Goal: Information Seeking & Learning: Learn about a topic

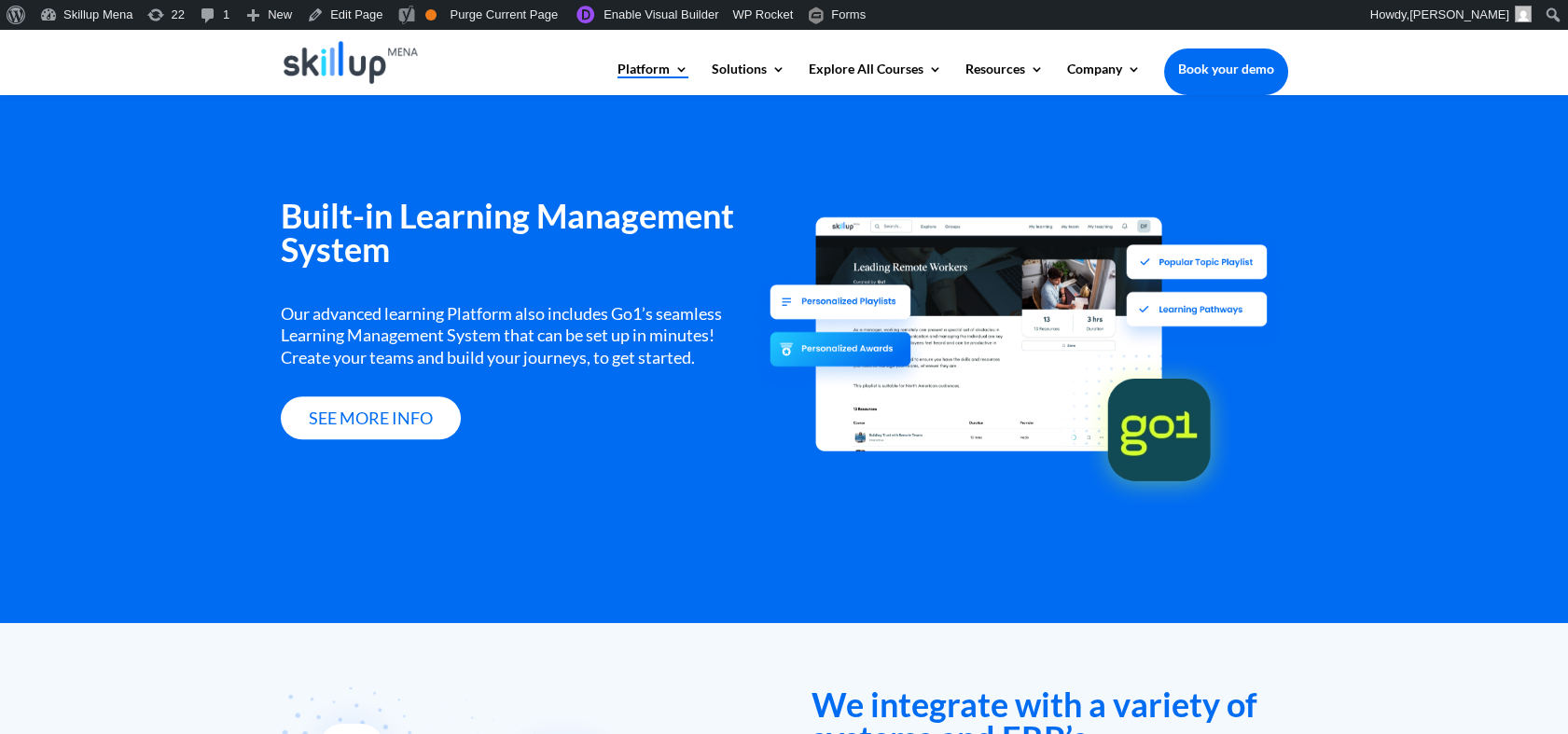
scroll to position [2247, 0]
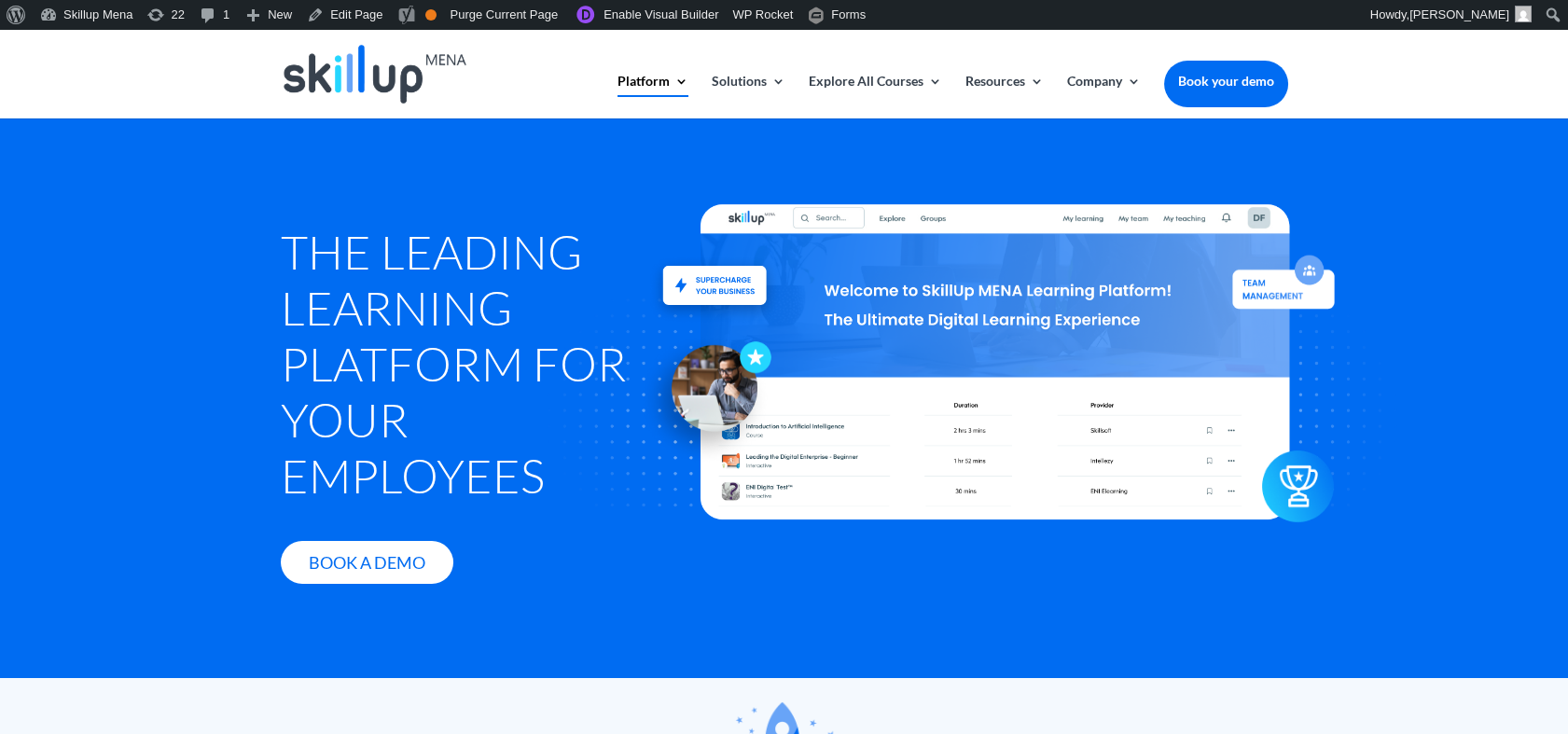
scroll to position [2280, 0]
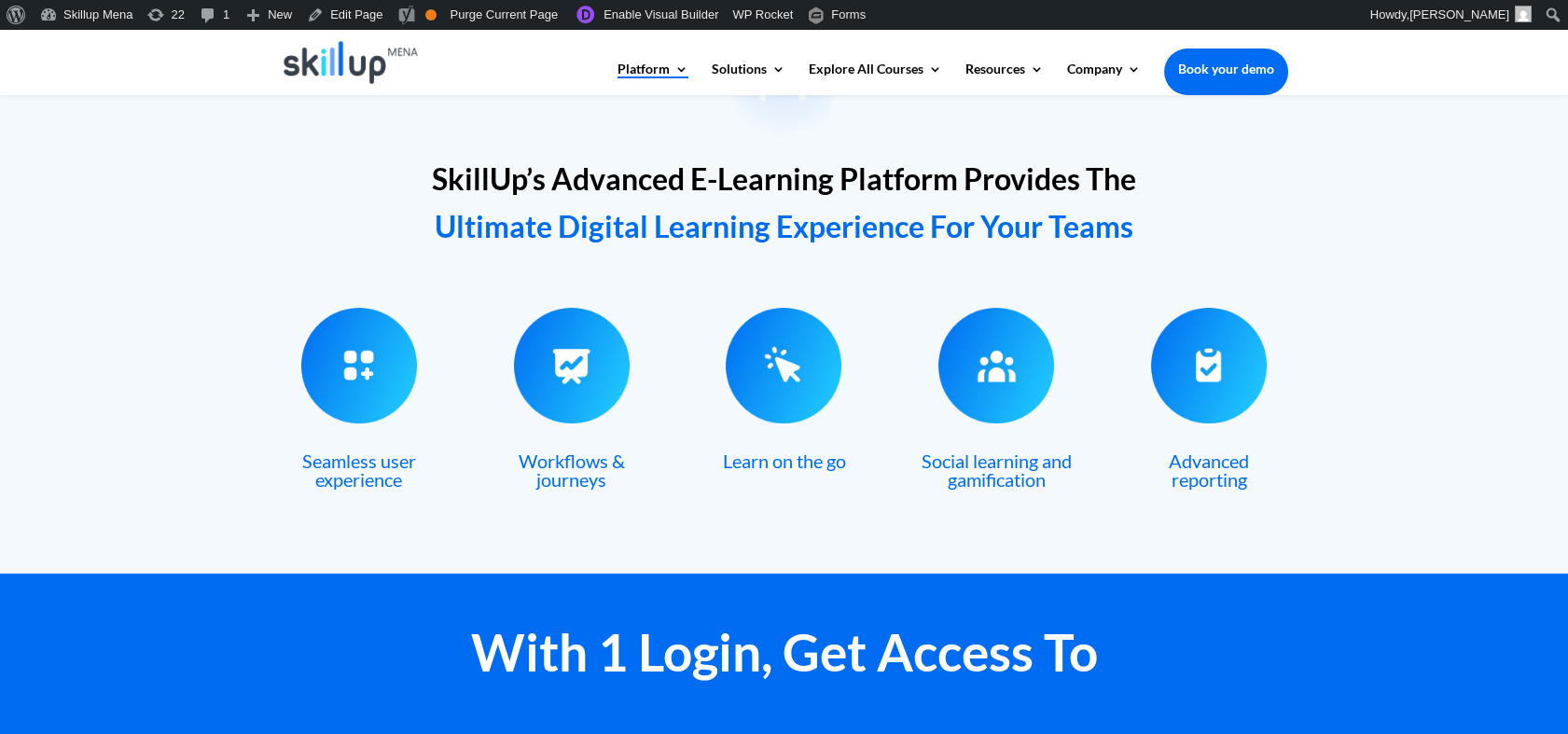
scroll to position [518, 0]
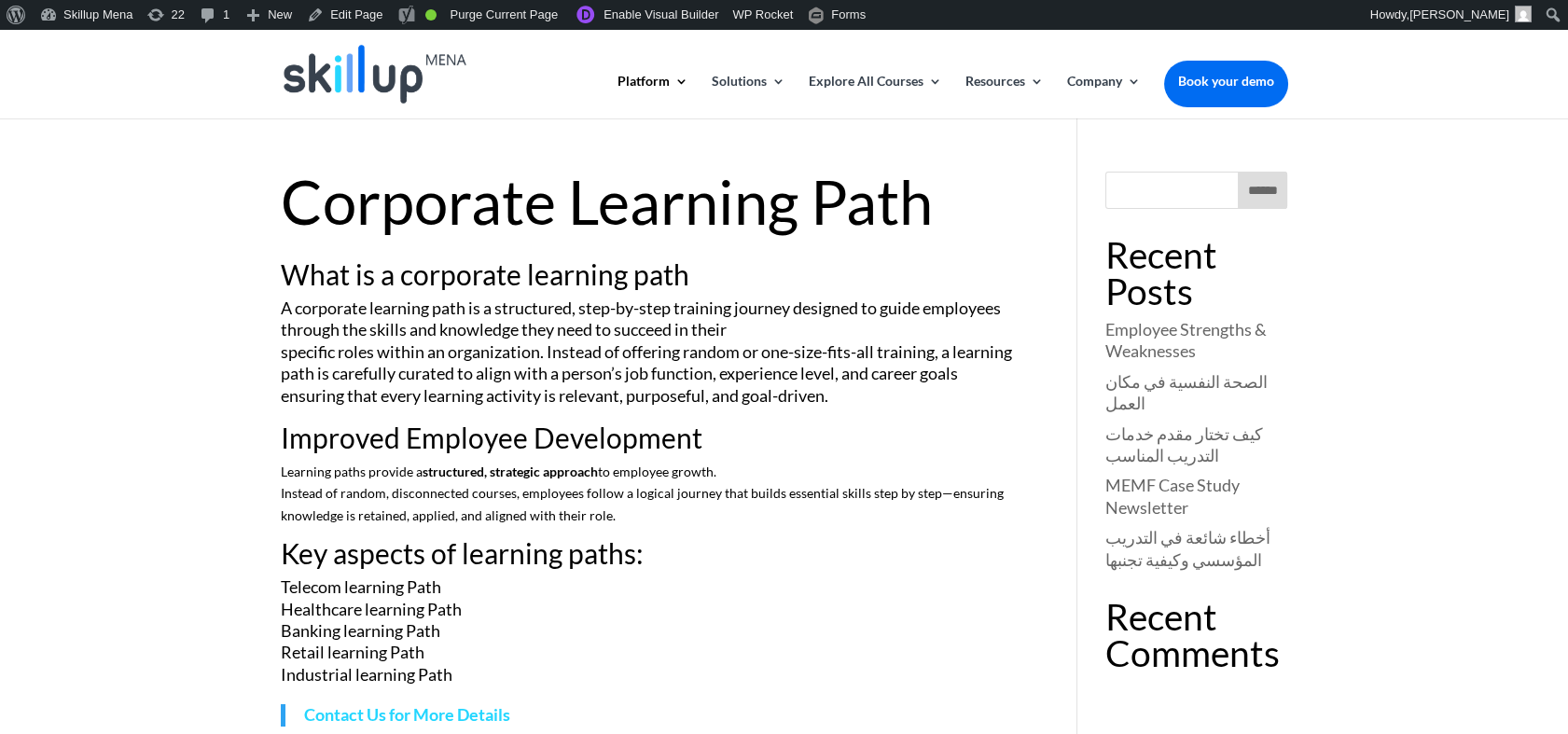
click at [566, 187] on h1 "Corporate Learning Path" at bounding box center [651, 206] width 742 height 70
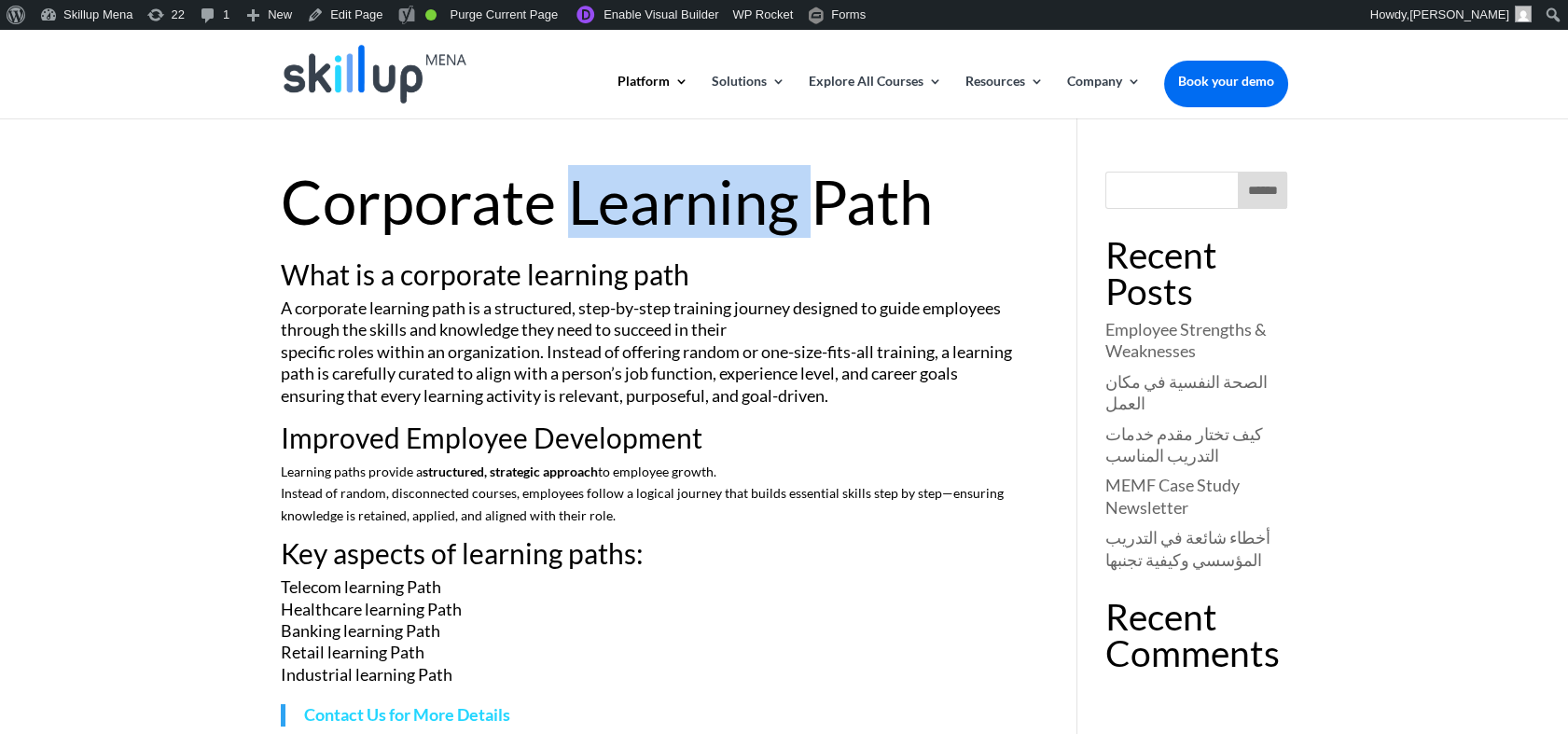
click at [566, 187] on h1 "Corporate Learning Path" at bounding box center [651, 206] width 742 height 70
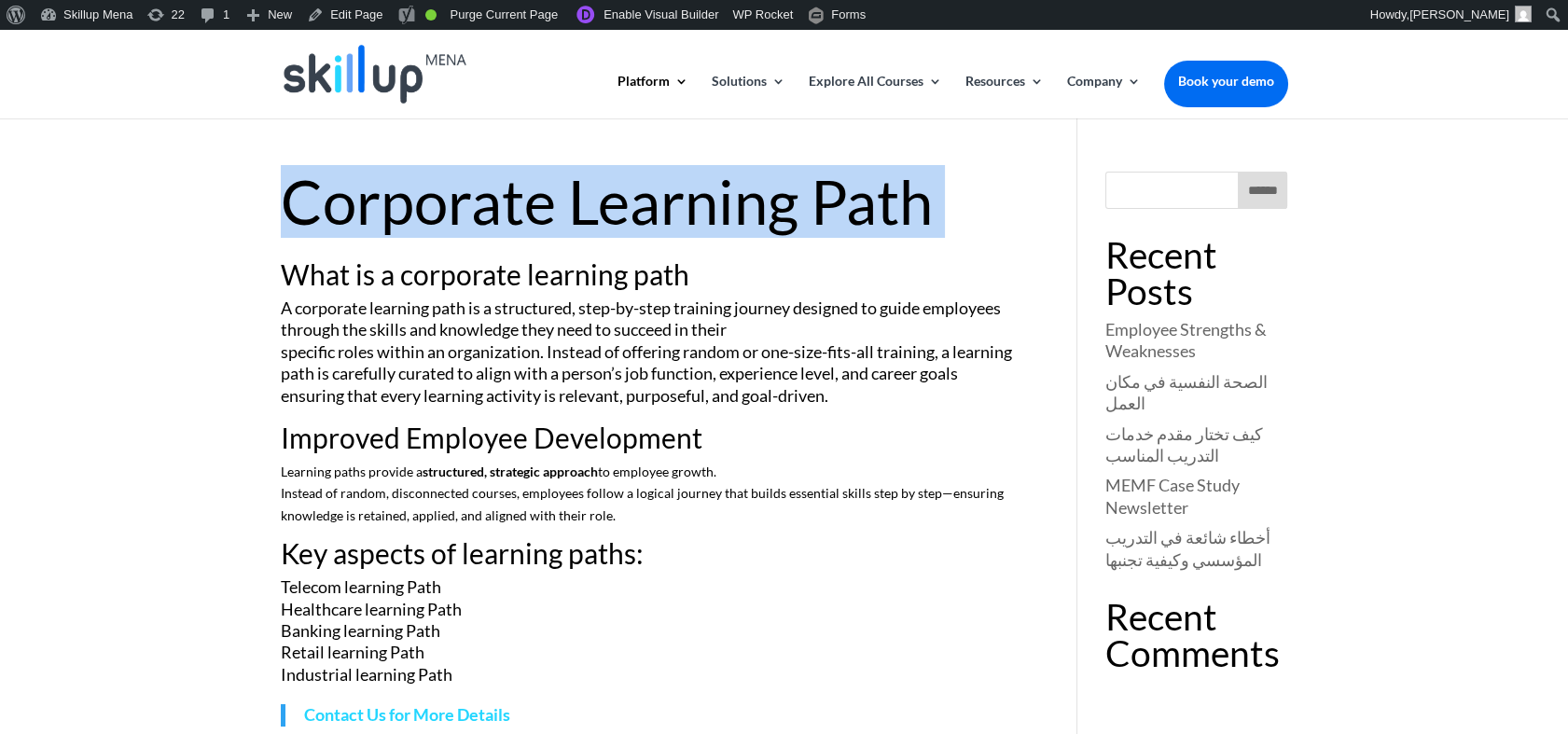
copy article "Corporate Learning Path"
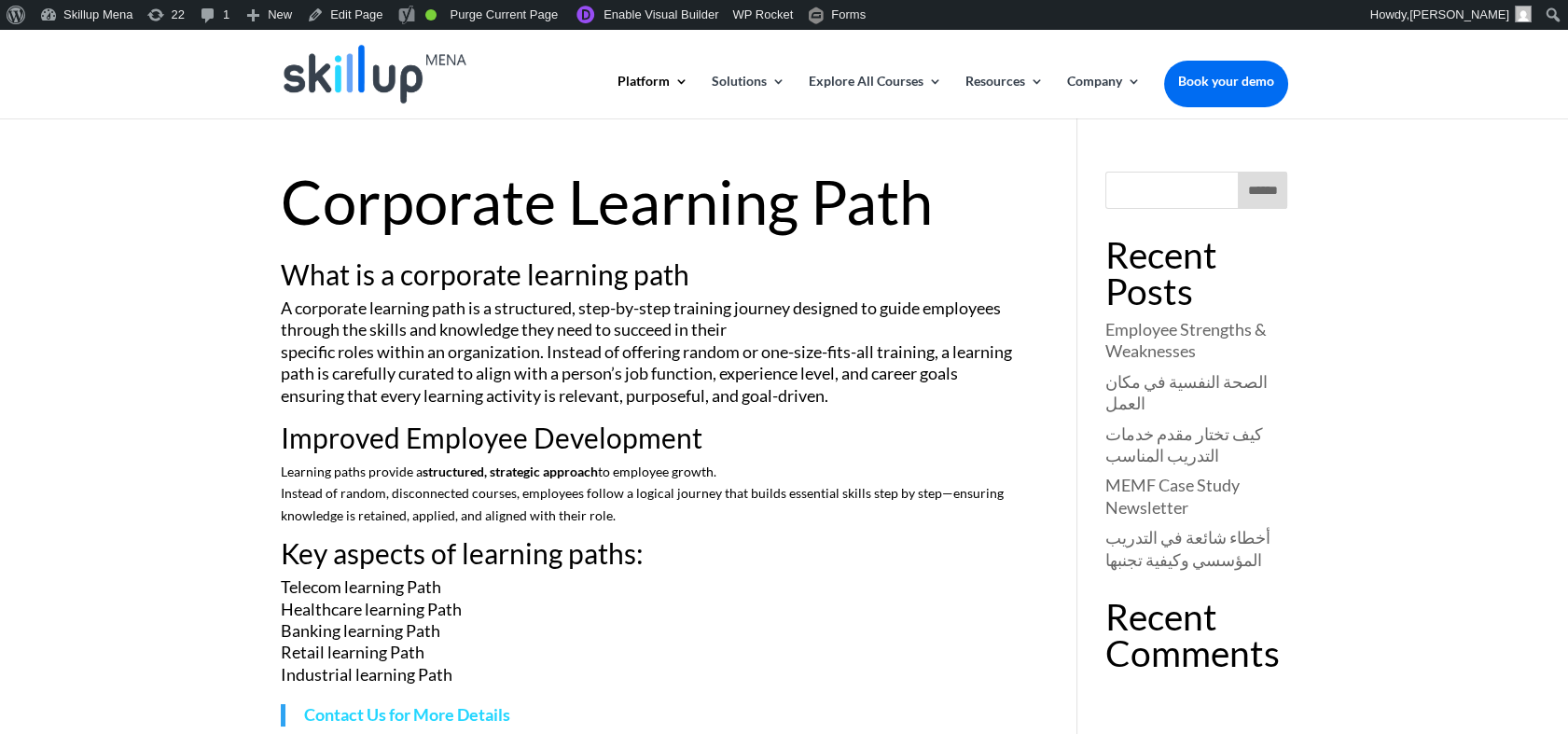
click at [731, 392] on p "A corporate learning path is a structured, step-by-step training journey design…" at bounding box center [651, 360] width 742 height 126
click at [635, 204] on h1 "Corporate Learning Path" at bounding box center [651, 206] width 742 height 70
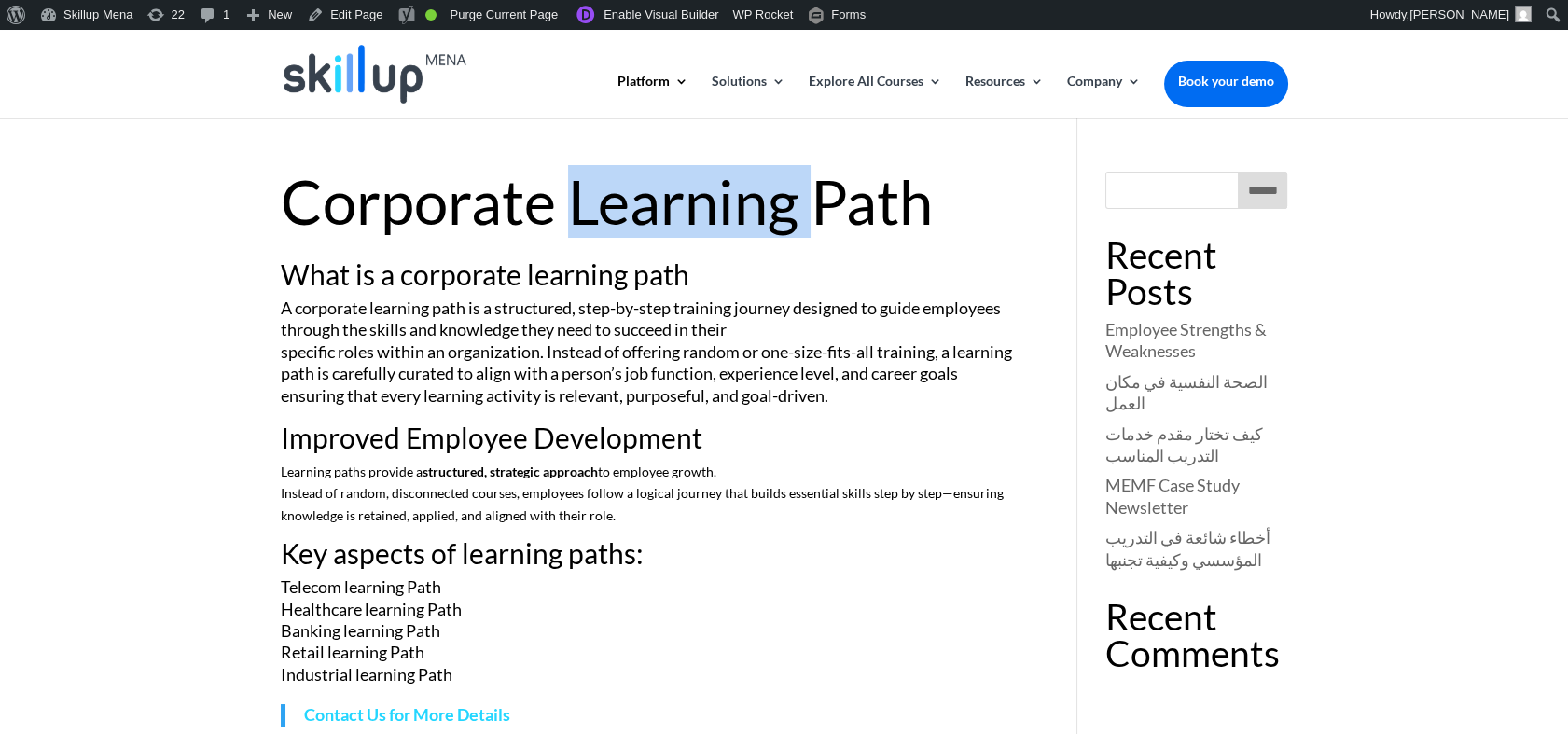
click at [635, 204] on h1 "Corporate Learning Path" at bounding box center [651, 206] width 742 height 70
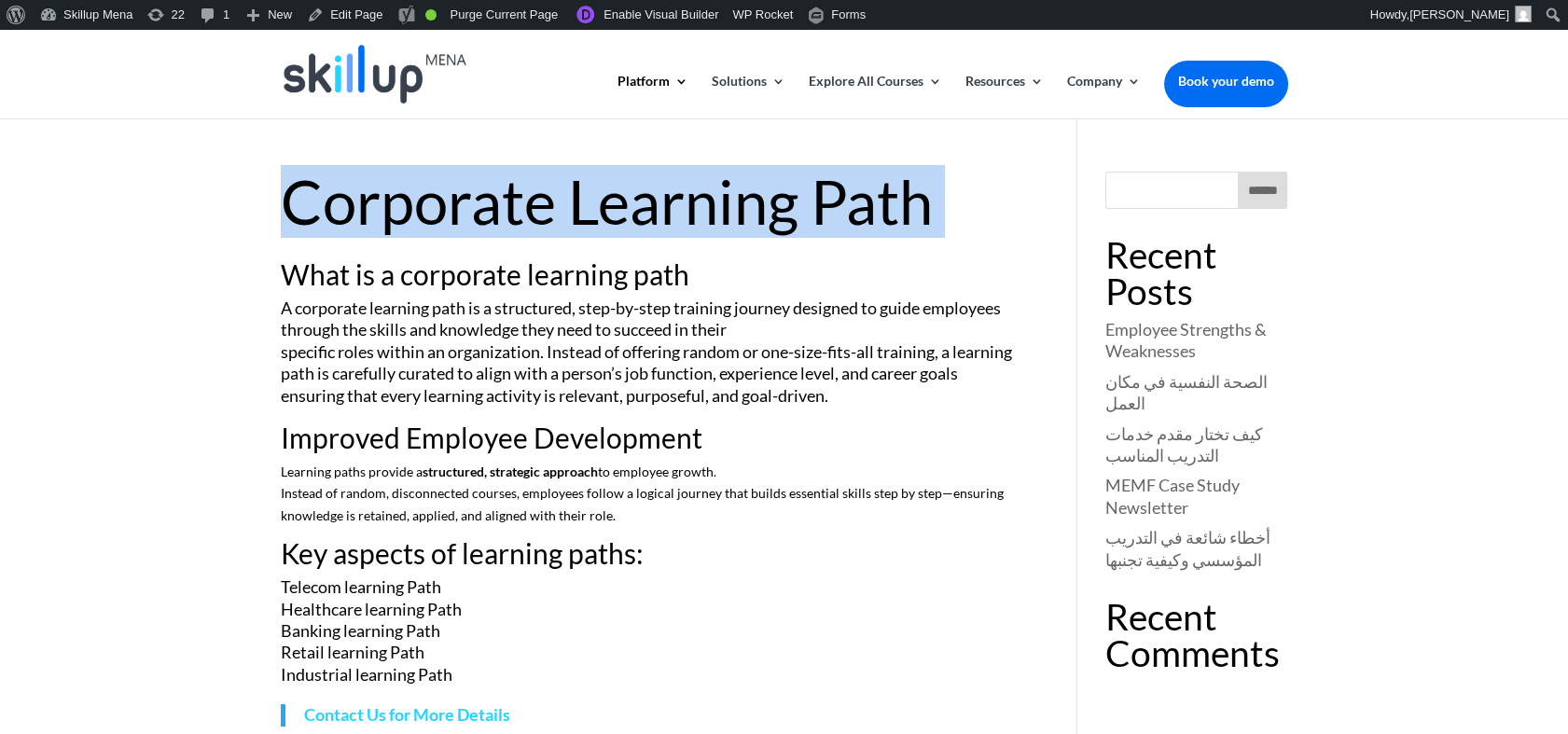
click at [635, 204] on h1 "Corporate Learning Path" at bounding box center [651, 206] width 742 height 70
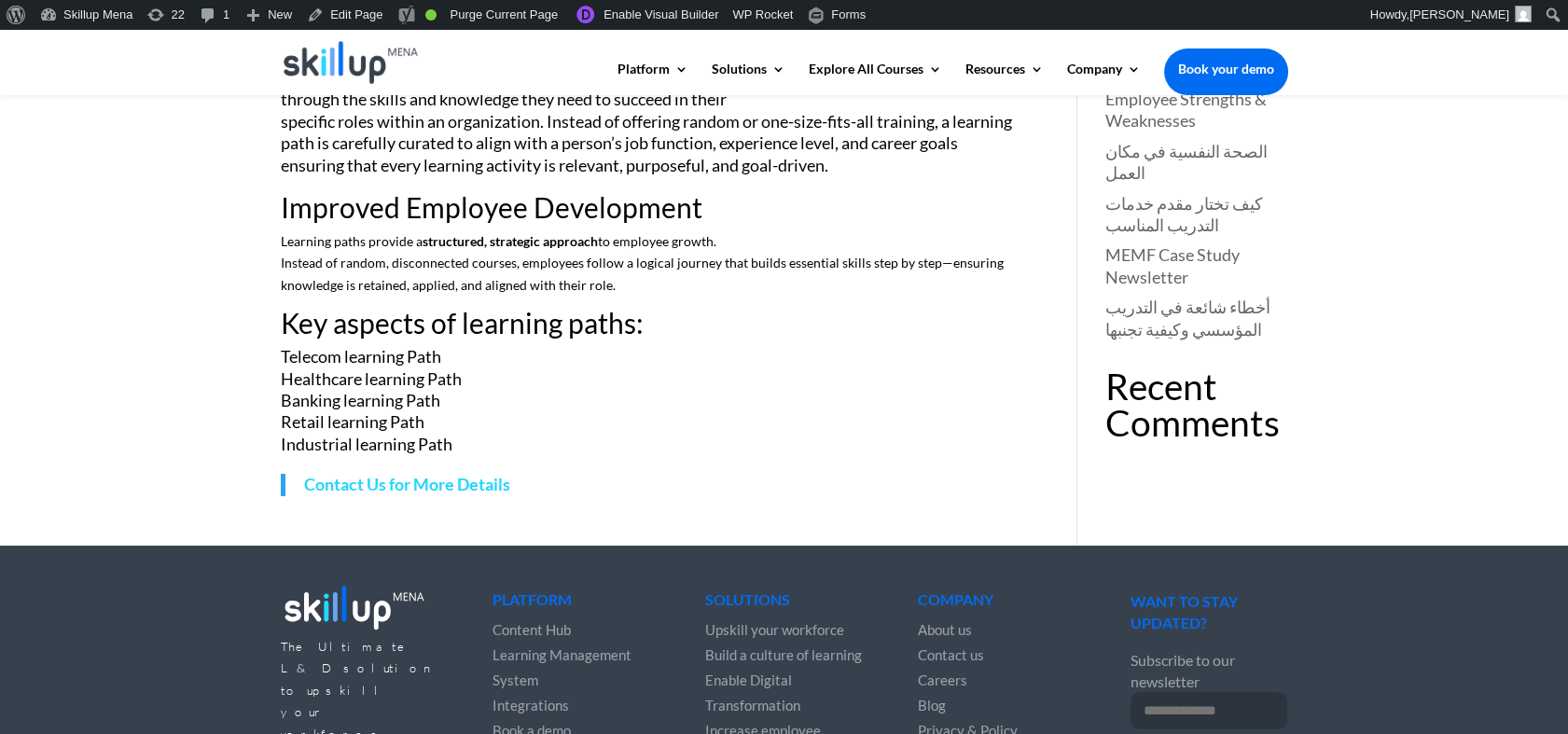
scroll to position [351, 0]
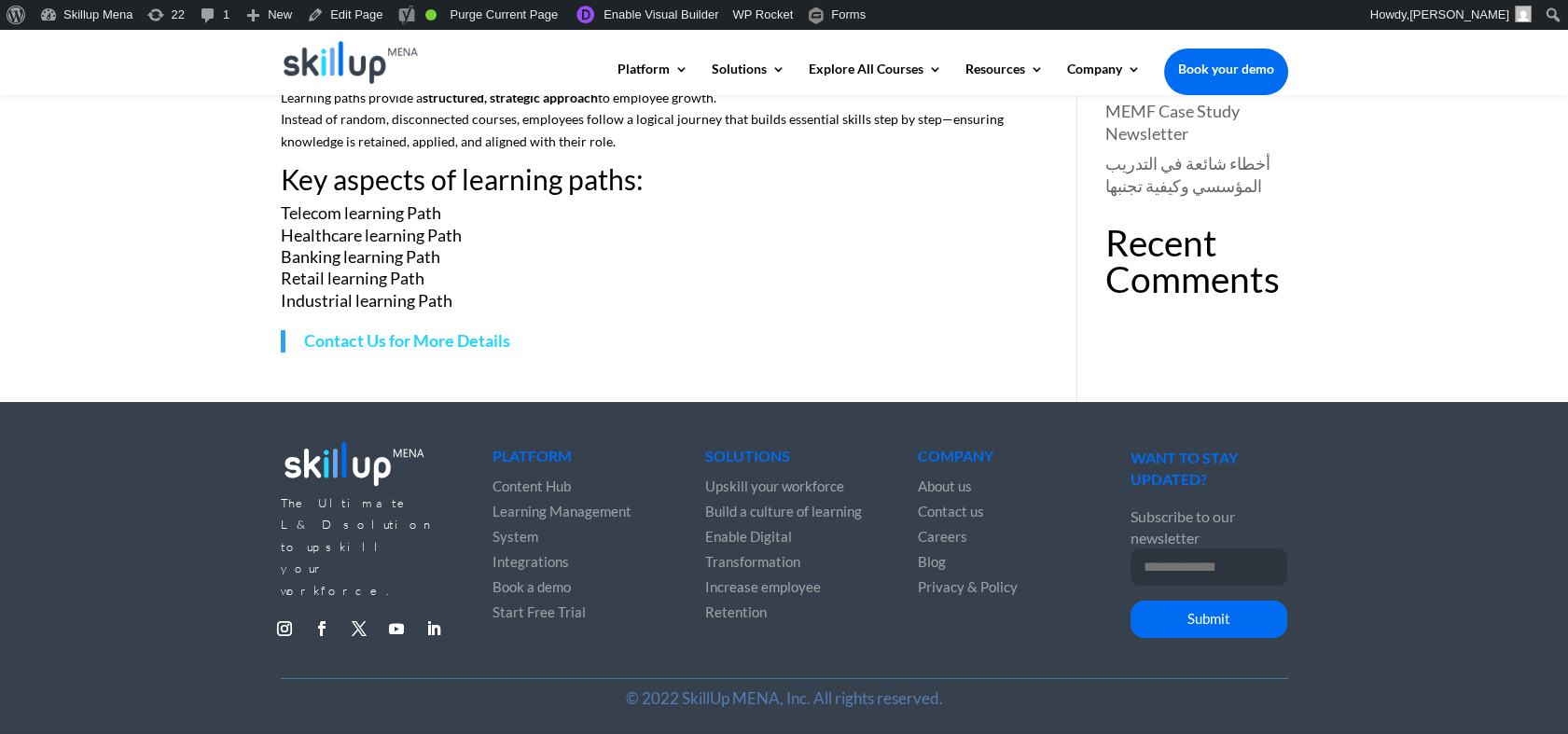
click at [1194, 248] on h4 "Recent Comments" at bounding box center [1196, 266] width 182 height 82
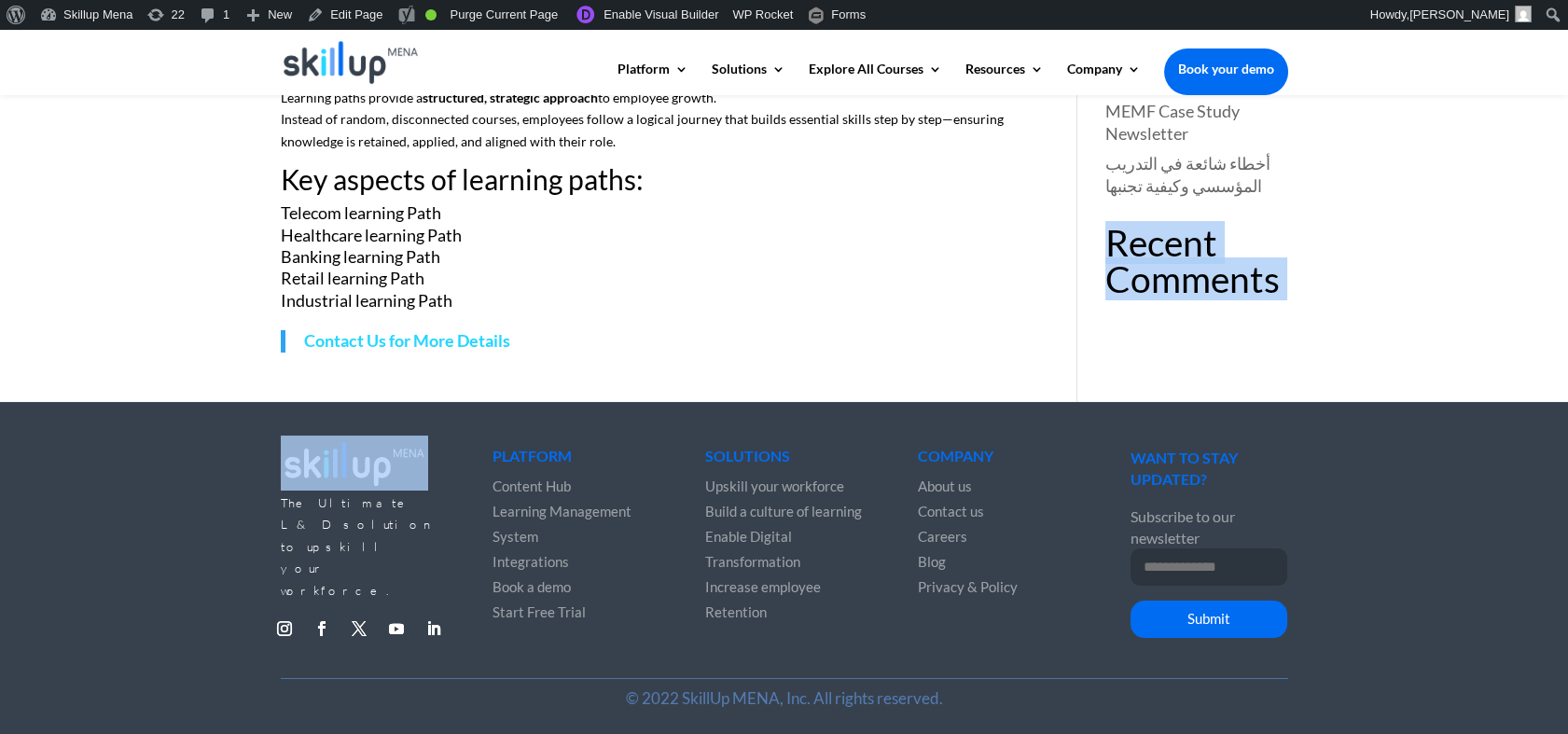
click at [1194, 248] on h4 "Recent Comments" at bounding box center [1196, 266] width 182 height 82
